Goal: Use online tool/utility: Utilize a website feature to perform a specific function

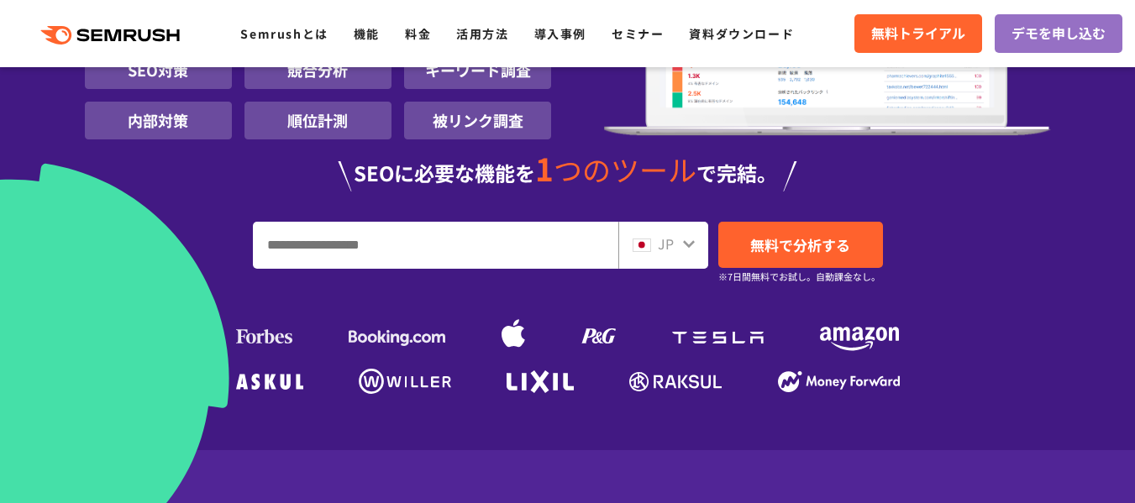
click at [437, 235] on input "URL、キーワードを入力してください" at bounding box center [436, 245] width 364 height 45
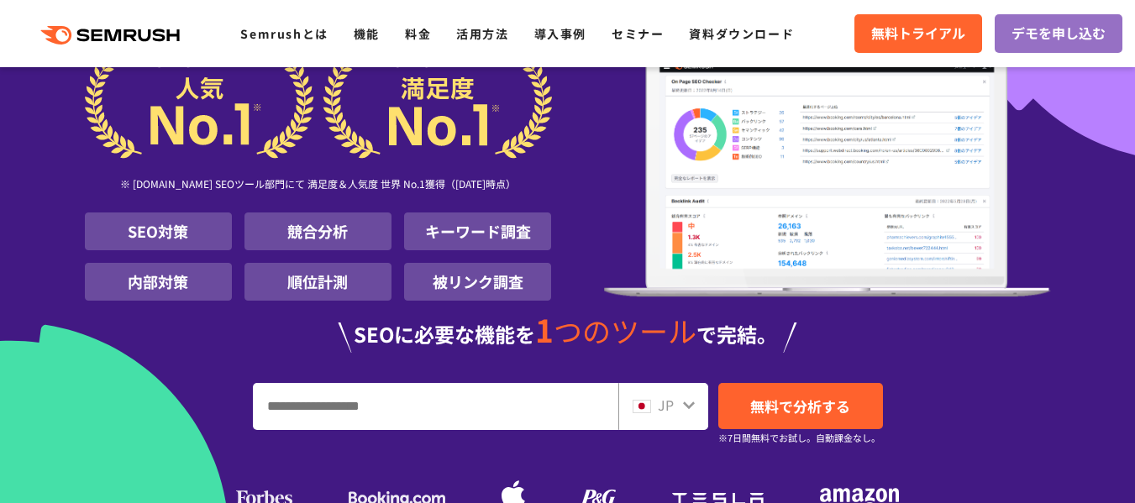
scroll to position [420, 0]
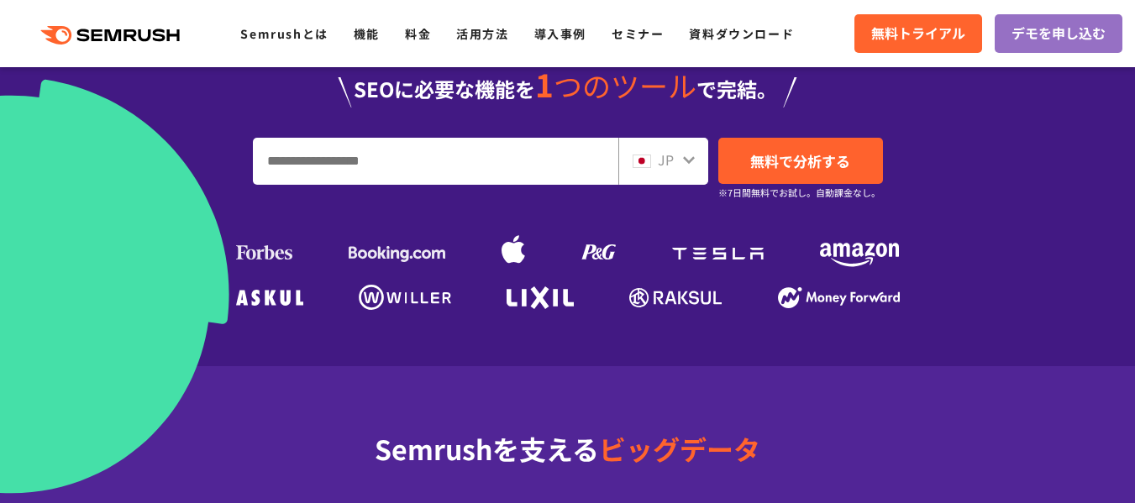
click at [458, 143] on input "URL、キーワードを入力してください" at bounding box center [436, 161] width 364 height 45
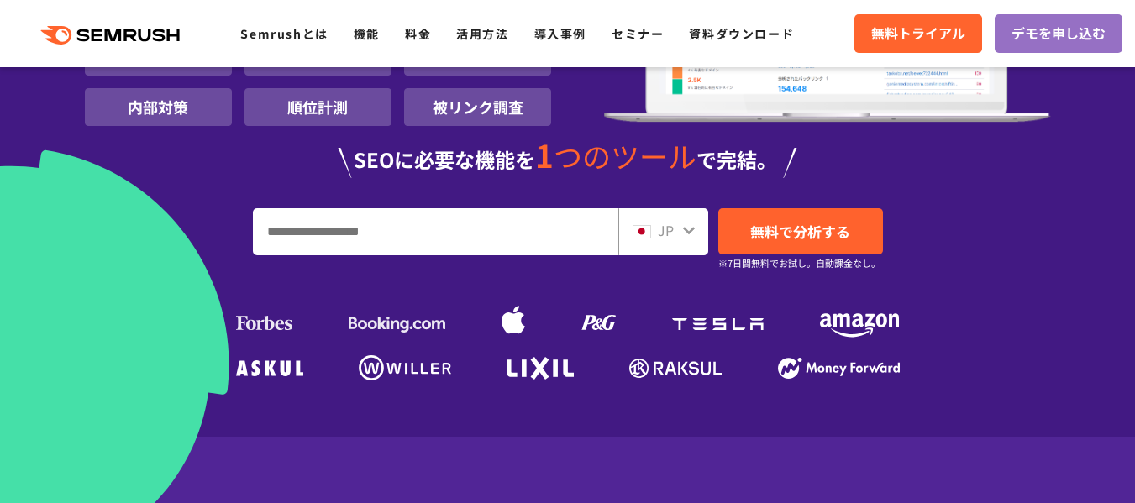
scroll to position [252, 0]
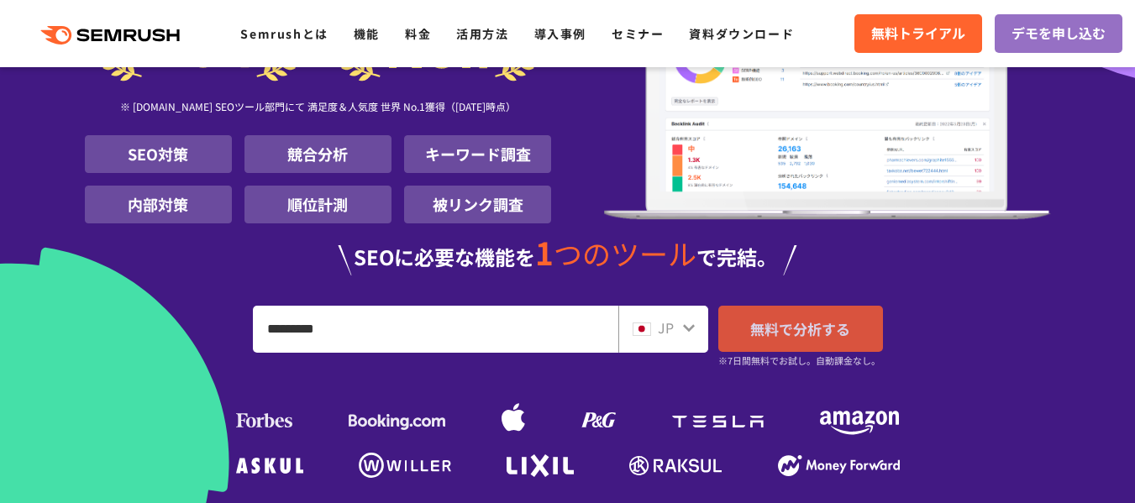
type input "*********"
click at [860, 306] on link "無料で分析する" at bounding box center [801, 329] width 165 height 46
